Goal: Task Accomplishment & Management: Complete application form

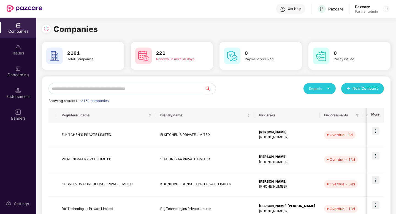
click at [107, 88] on input "text" at bounding box center [126, 88] width 156 height 11
paste input "*********"
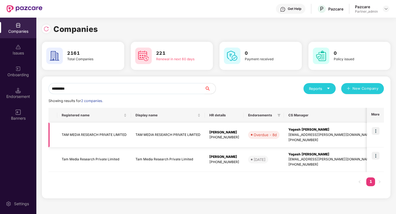
type input "*********"
click at [97, 137] on td "TAM MEDIA RESEARCH PRIVATE LIMITED" at bounding box center [94, 135] width 74 height 25
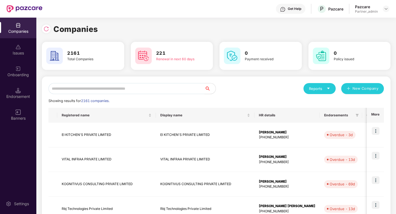
click at [158, 83] on input "text" at bounding box center [126, 88] width 156 height 11
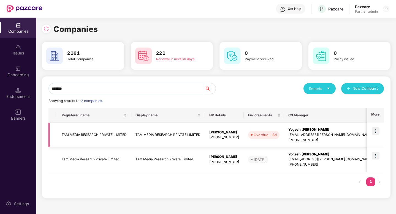
type input "*******"
click at [374, 129] on img at bounding box center [376, 131] width 8 height 8
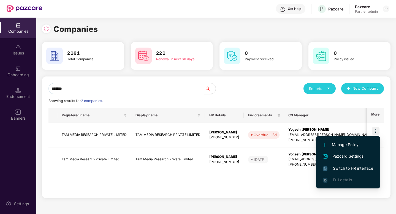
click at [363, 168] on span "Switch to HR interface" at bounding box center [348, 168] width 50 height 6
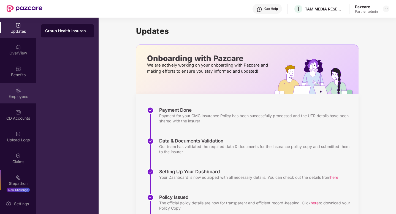
click at [19, 98] on div "Employees" at bounding box center [18, 97] width 36 height 6
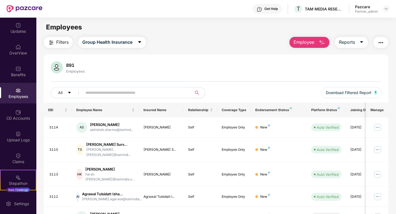
click at [303, 47] on button "Employee" at bounding box center [309, 42] width 40 height 11
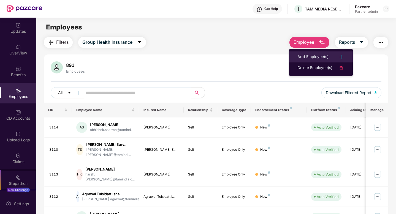
click at [311, 61] on li "Add Employee(s)" at bounding box center [321, 56] width 64 height 11
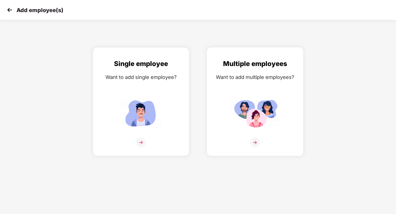
click at [265, 112] on img at bounding box center [255, 113] width 50 height 34
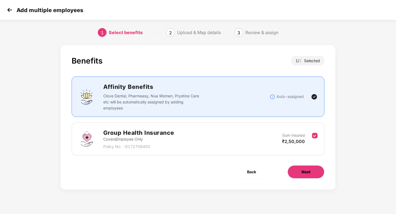
click at [309, 175] on button "Next" at bounding box center [305, 171] width 37 height 13
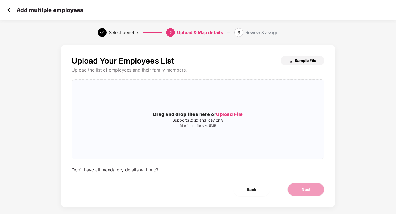
click at [306, 59] on span "Sample File" at bounding box center [305, 60] width 21 height 5
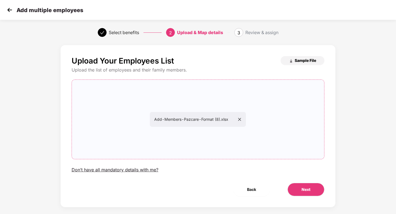
scroll to position [7, 0]
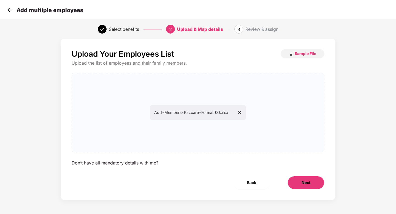
click at [302, 184] on span "Next" at bounding box center [306, 183] width 9 height 6
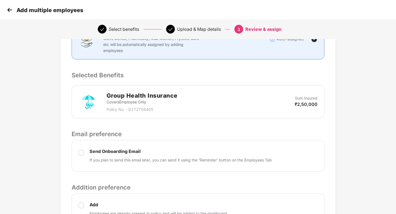
scroll to position [190, 0]
